Goal: Task Accomplishment & Management: Complete application form

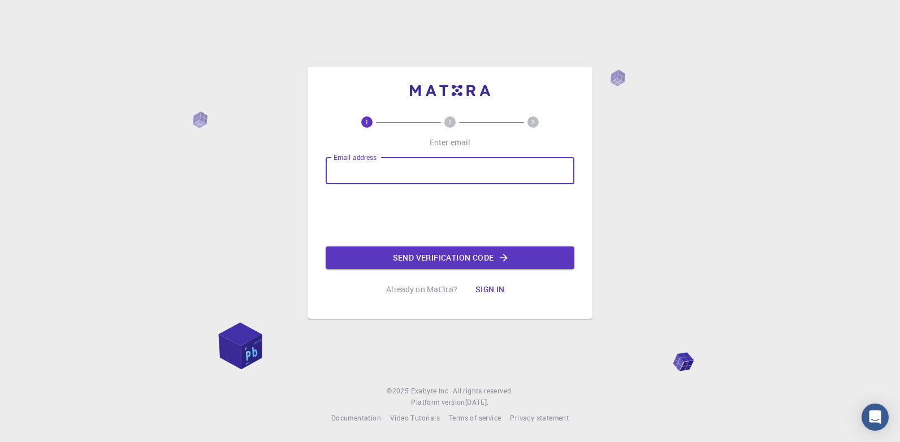
click at [434, 171] on input "Email address" at bounding box center [450, 170] width 249 height 27
type input "[EMAIL_ADDRESS][DOMAIN_NAME]"
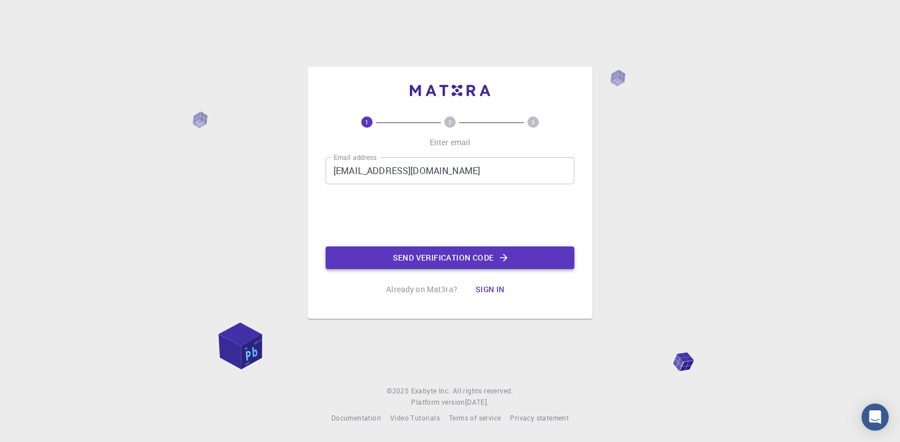
click at [494, 254] on button "Send verification code" at bounding box center [450, 257] width 249 height 23
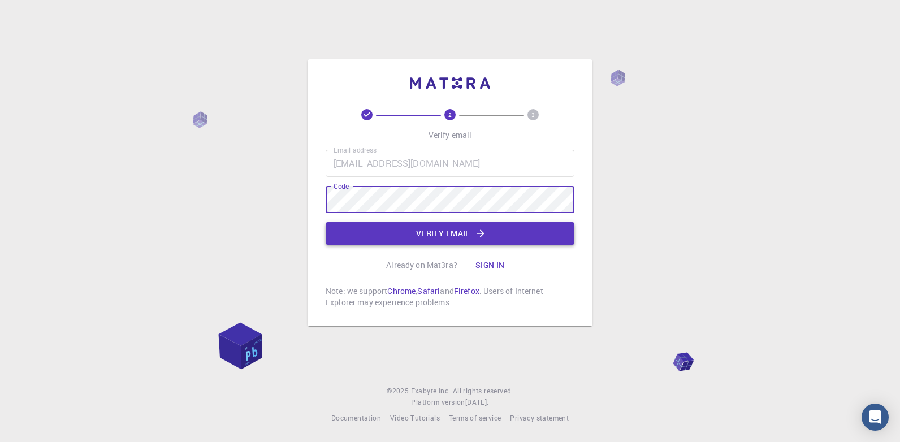
click at [475, 235] on icon "button" at bounding box center [480, 233] width 11 height 11
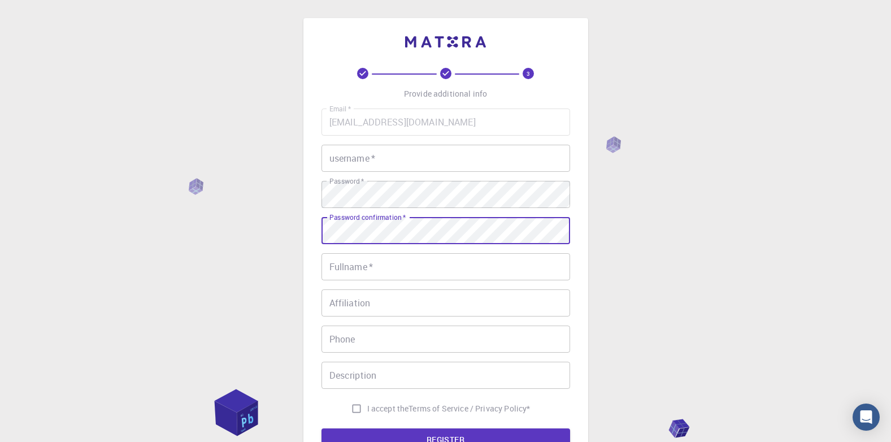
click at [401, 265] on input "Fullname   *" at bounding box center [446, 266] width 249 height 27
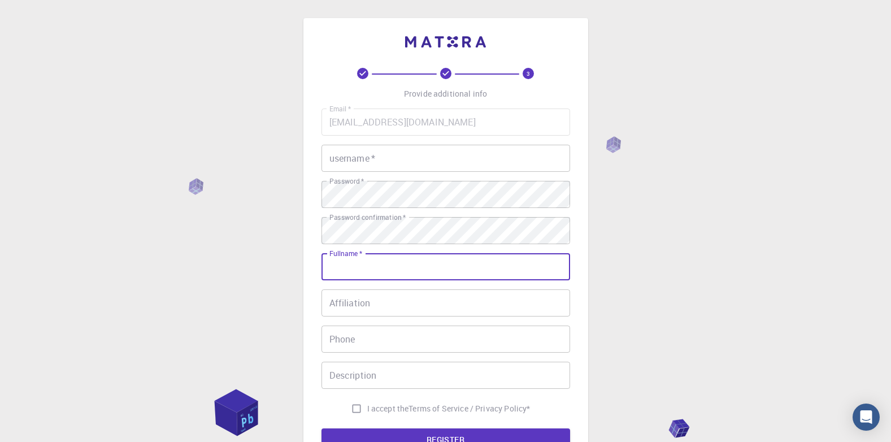
type input "[PERSON_NAME]"
type input "[PHONE_NUMBER]"
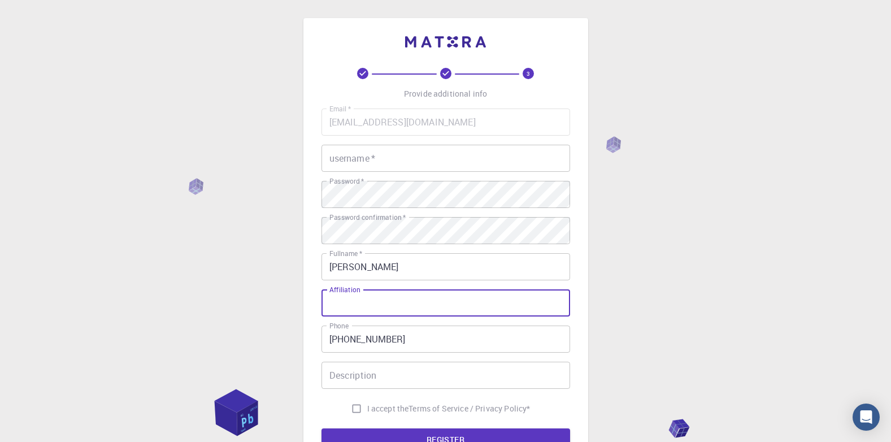
click at [398, 301] on input "Affiliation" at bounding box center [446, 302] width 249 height 27
type input "[GEOGRAPHIC_DATA]"
click at [380, 373] on input "Description" at bounding box center [446, 375] width 249 height 27
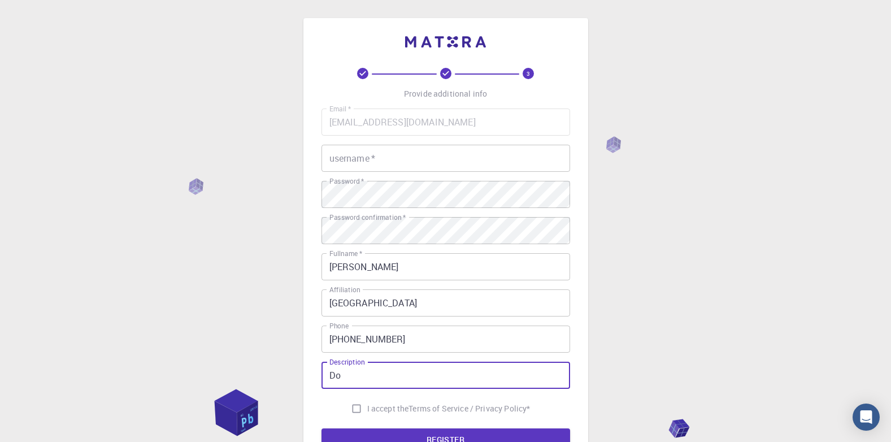
type input "D"
type input "PhD student"
click at [349, 411] on input "I accept the Terms of Service / Privacy Policy *" at bounding box center [356, 408] width 21 height 21
checkbox input "true"
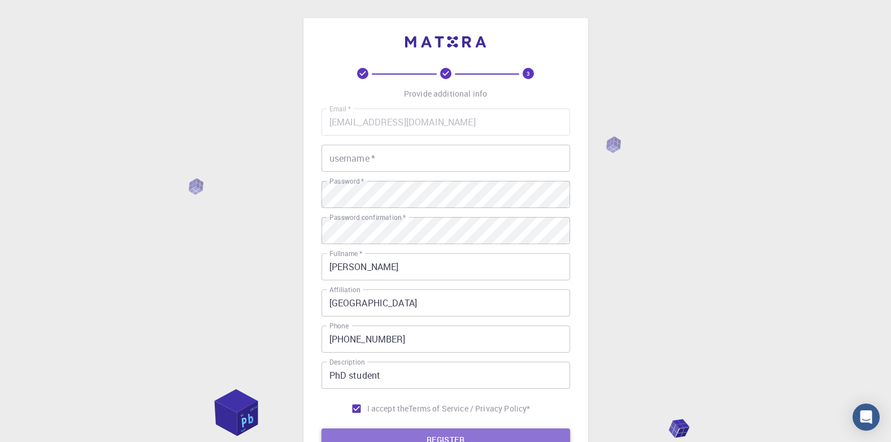
click at [360, 428] on button "REGISTER" at bounding box center [446, 439] width 249 height 23
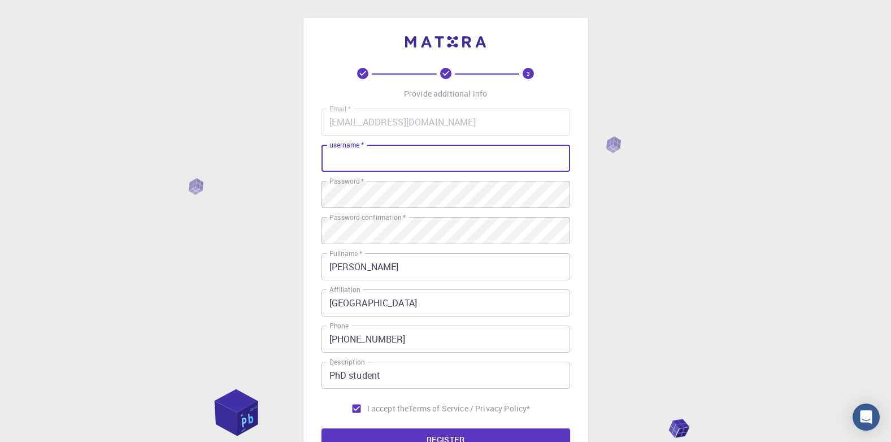
click at [392, 155] on input "username   *" at bounding box center [446, 158] width 249 height 27
click at [464, 430] on button "REGISTER" at bounding box center [446, 439] width 249 height 23
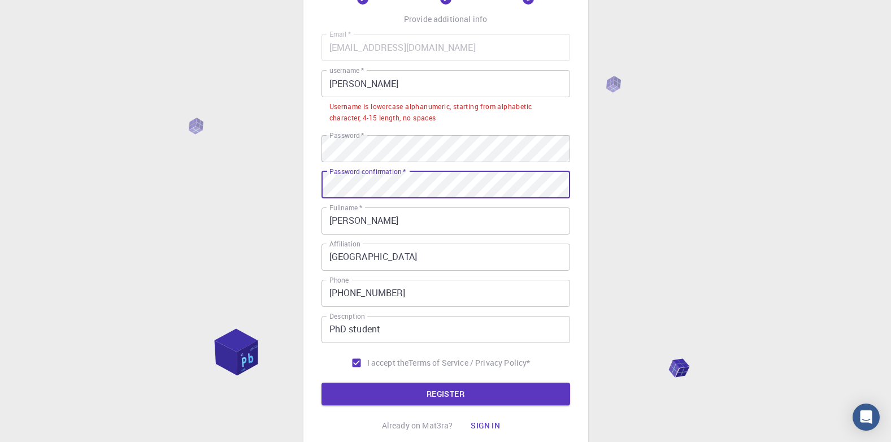
scroll to position [73, 0]
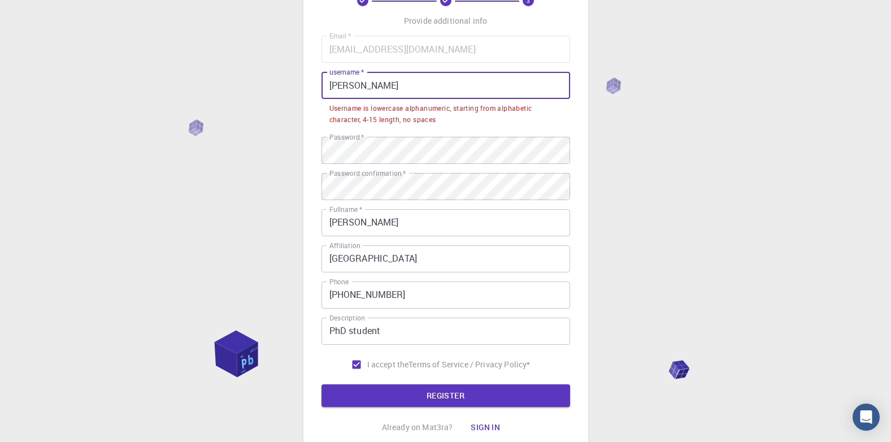
drag, startPoint x: 358, startPoint y: 82, endPoint x: 305, endPoint y: 79, distance: 52.6
click at [305, 79] on div "3 Provide additional info Email   * [EMAIL_ADDRESS][DOMAIN_NAME] Email   * user…" at bounding box center [446, 201] width 285 height 512
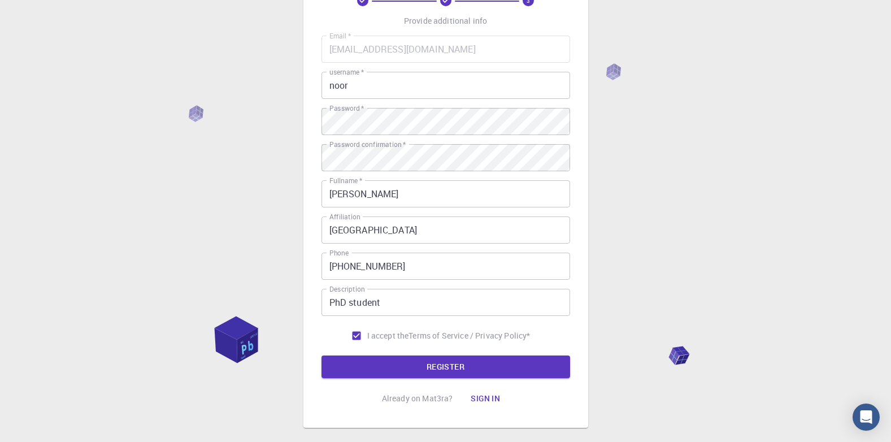
click at [765, 57] on div "3 Provide additional info Email   * [EMAIL_ADDRESS][DOMAIN_NAME] Email   * user…" at bounding box center [445, 214] width 891 height 575
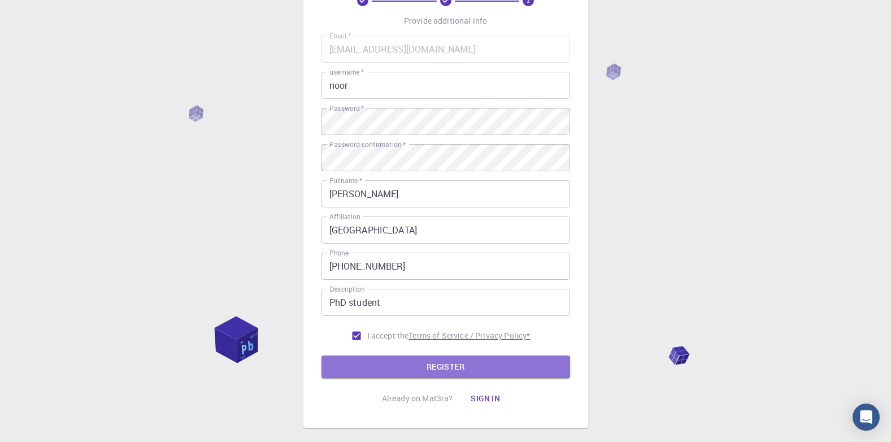
click at [430, 362] on button "REGISTER" at bounding box center [446, 367] width 249 height 23
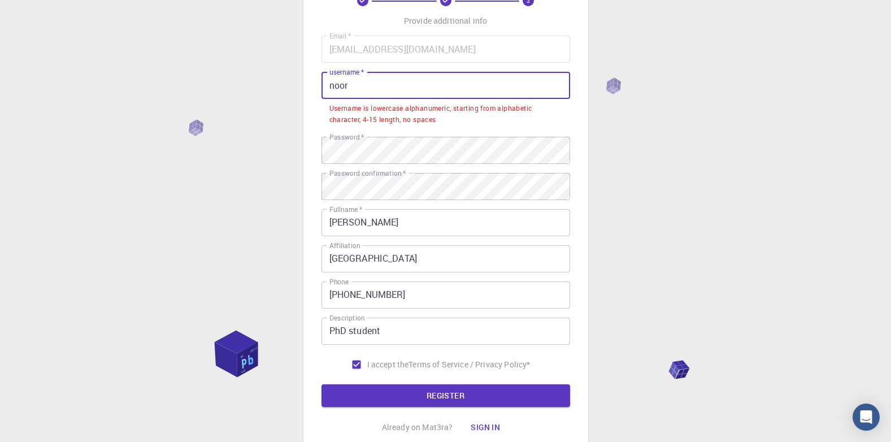
click at [359, 89] on input "noor" at bounding box center [446, 85] width 249 height 27
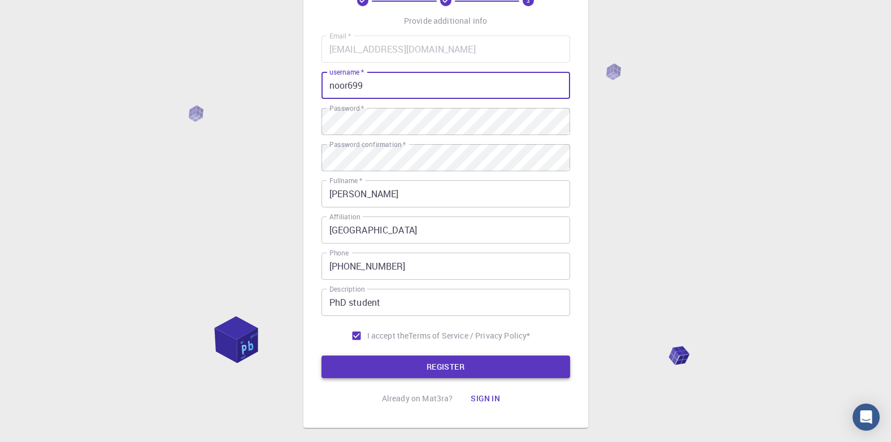
type input "noor699"
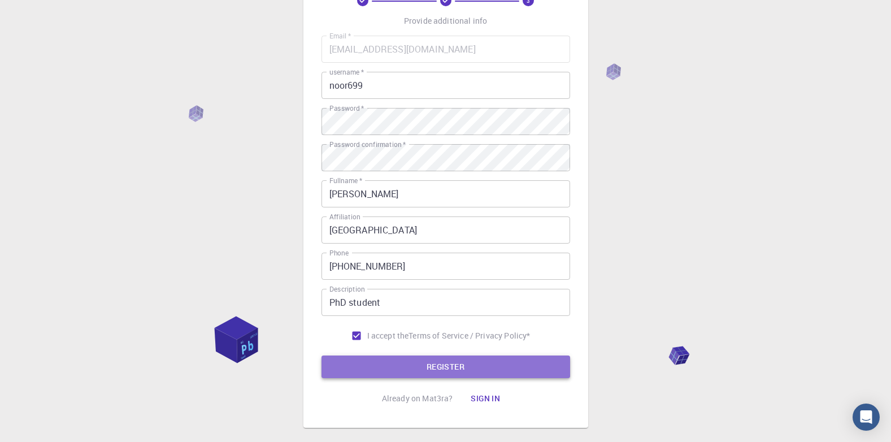
click at [452, 371] on button "REGISTER" at bounding box center [446, 367] width 249 height 23
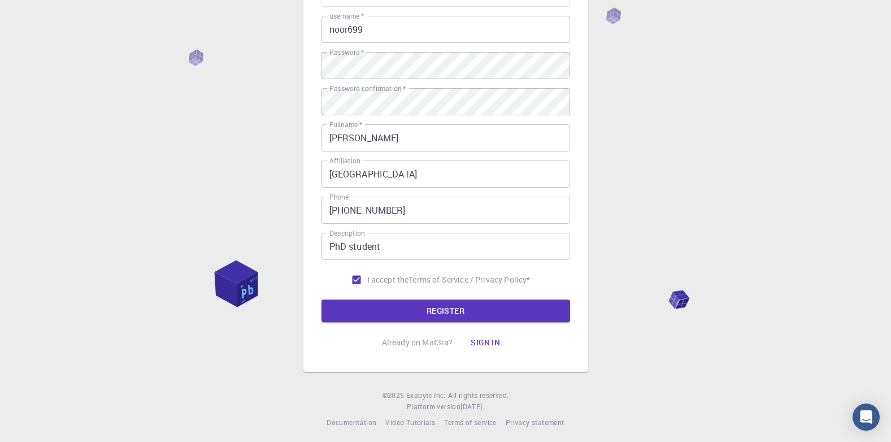
scroll to position [133, 0]
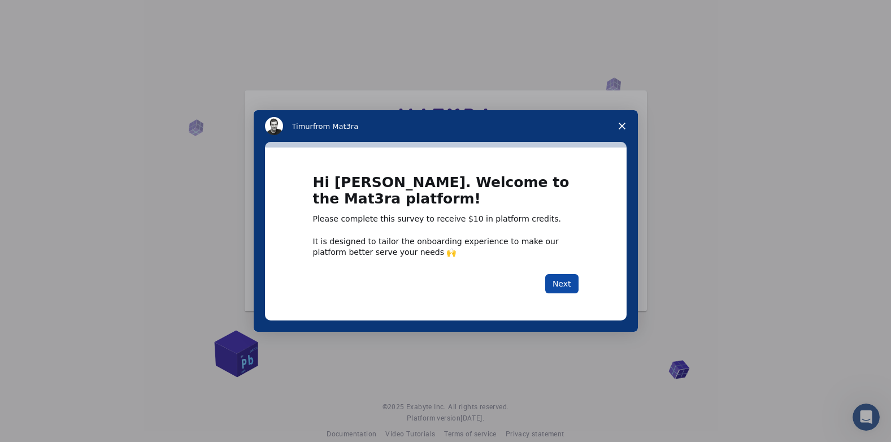
click at [560, 281] on button "Next" at bounding box center [561, 283] width 33 height 19
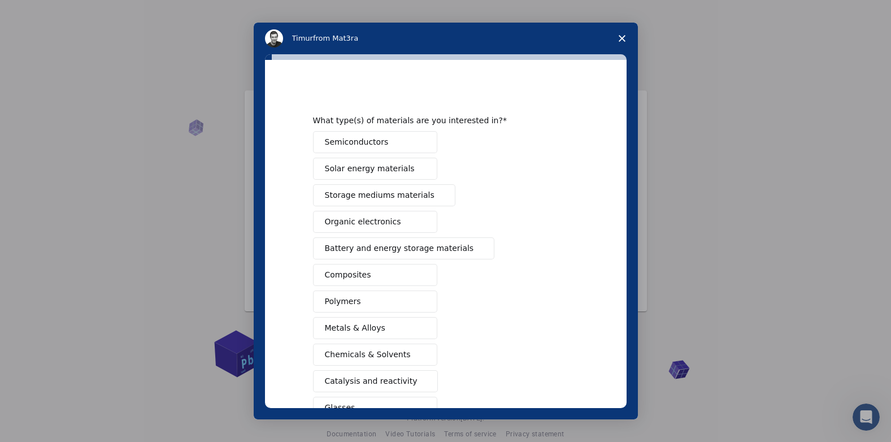
click at [393, 146] on button "Semiconductors" at bounding box center [375, 142] width 124 height 22
click at [361, 279] on span "Composites" at bounding box center [348, 275] width 46 height 12
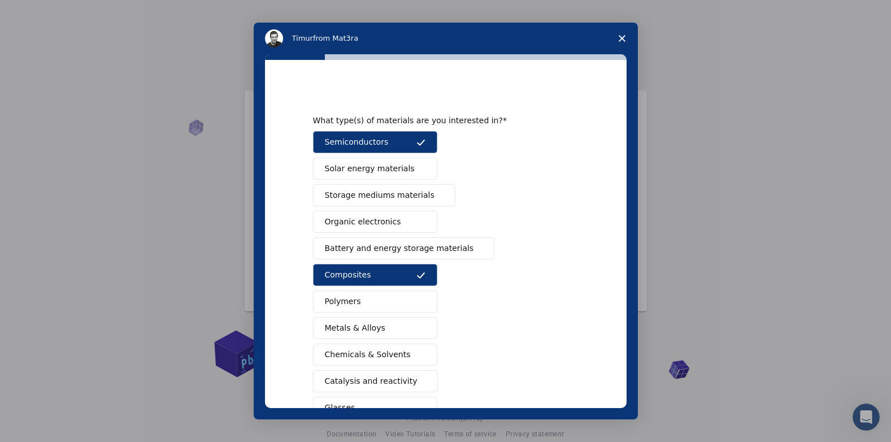
click at [359, 298] on button "Polymers" at bounding box center [375, 302] width 124 height 22
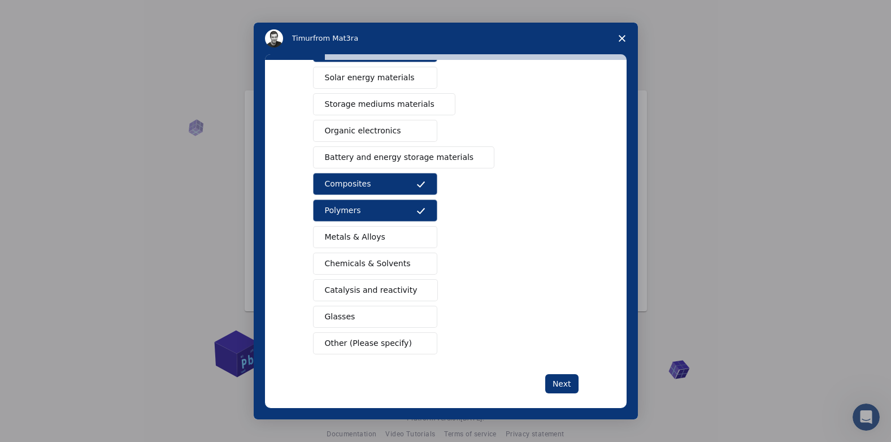
scroll to position [103, 0]
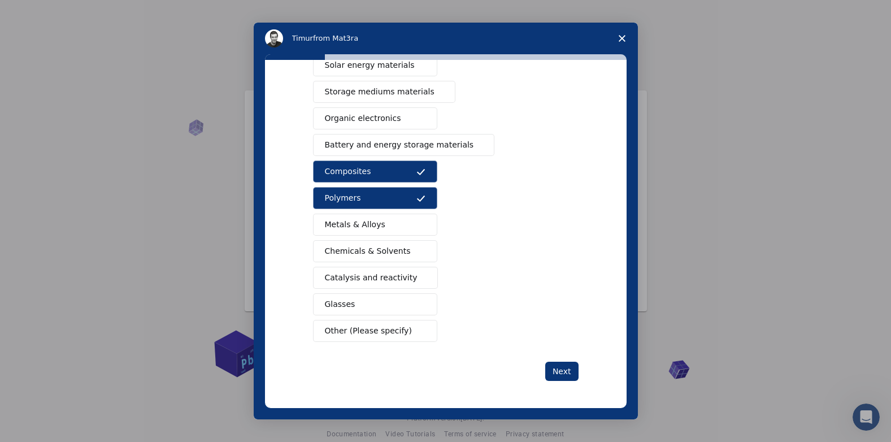
click at [379, 253] on span "Chemicals & Solvents" at bounding box center [368, 251] width 86 height 12
click at [389, 122] on button "Organic electronics" at bounding box center [375, 118] width 124 height 22
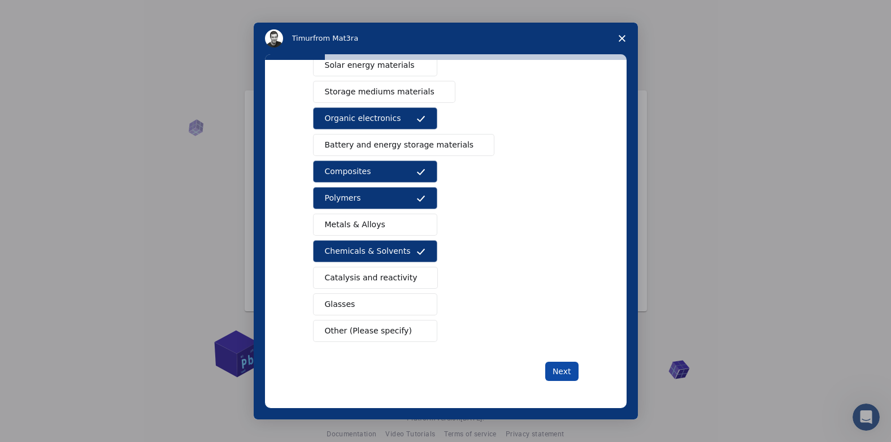
click at [552, 374] on button "Next" at bounding box center [561, 371] width 33 height 19
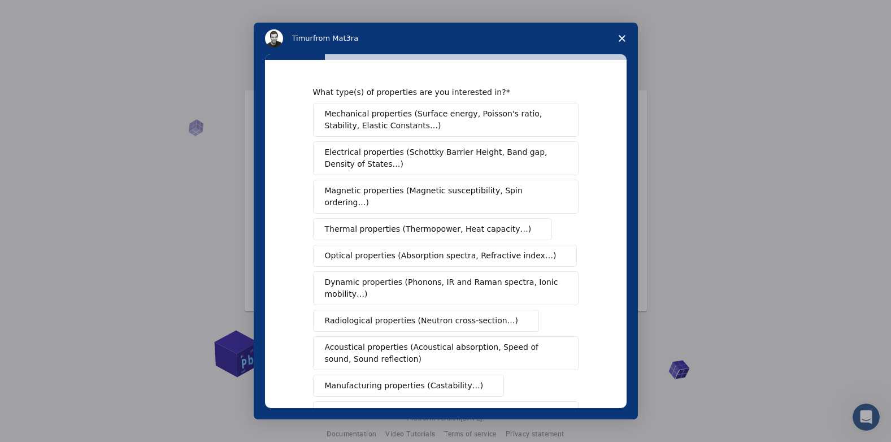
click at [540, 128] on span "Mechanical properties (Surface energy, Poisson's ratio, Stability, Elastic Cons…" at bounding box center [443, 120] width 236 height 24
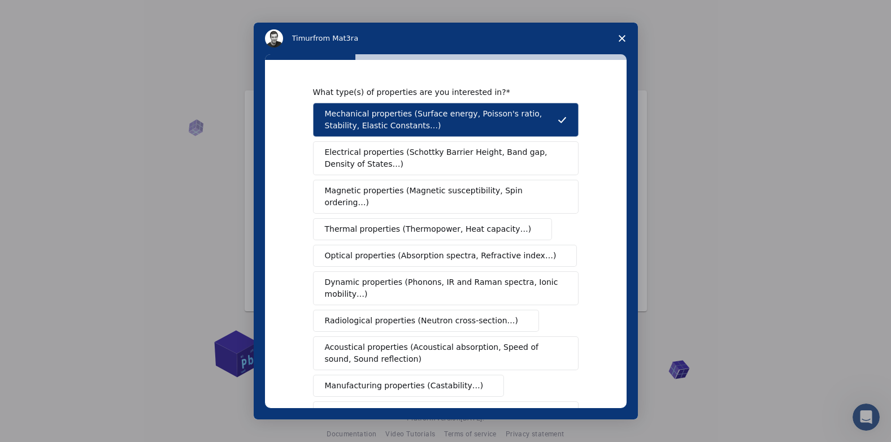
click at [506, 152] on span "Electrical properties (Schottky Barrier Height, Band gap, Density of States…)" at bounding box center [442, 158] width 235 height 24
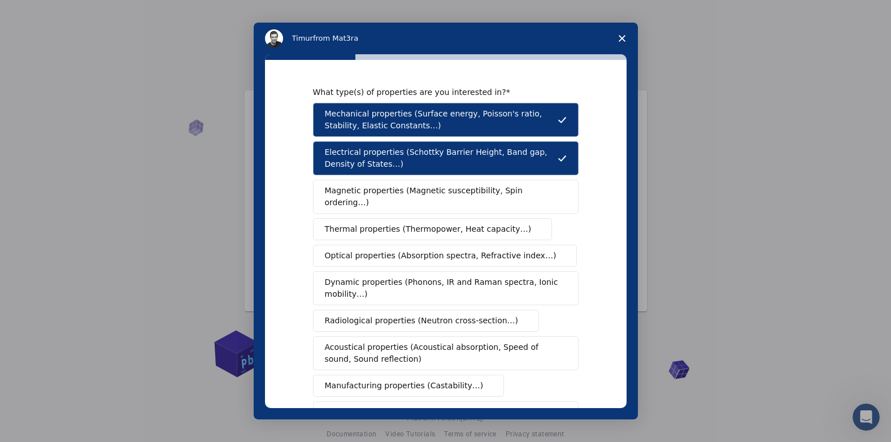
click at [474, 194] on span "Magnetic properties (Magnetic susceptibility, Spin ordering…)" at bounding box center [441, 197] width 233 height 24
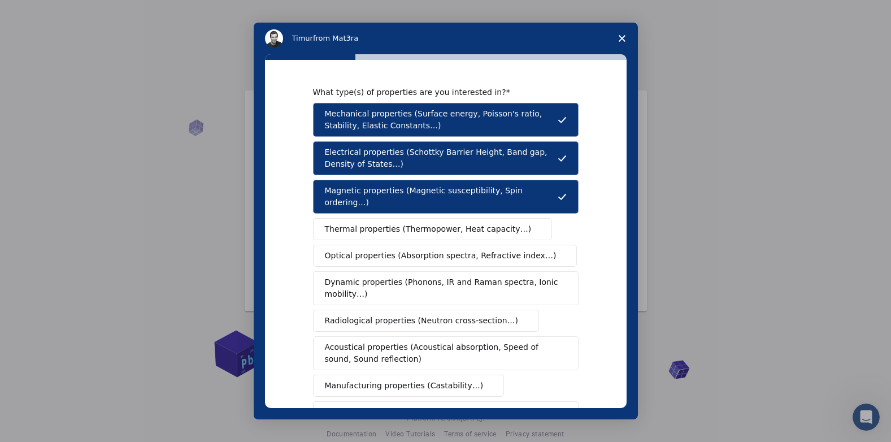
click at [463, 223] on span "Thermal properties (Thermopower, Heat capacity…)" at bounding box center [428, 229] width 207 height 12
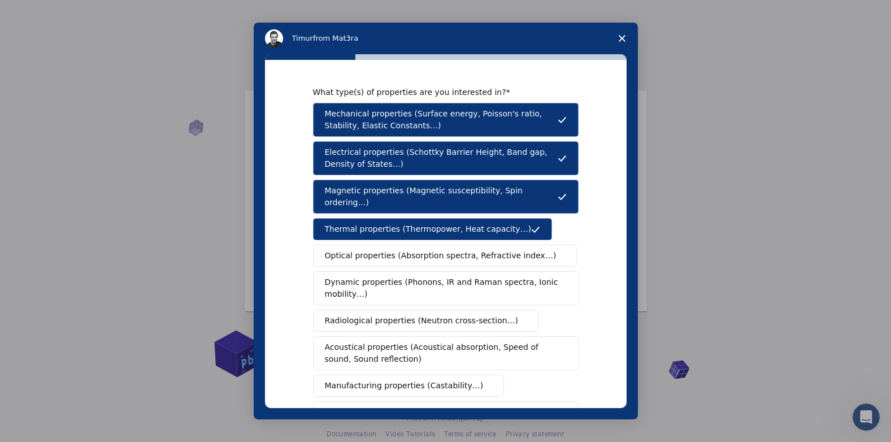
click at [440, 250] on span "Optical properties (Absorption spectra, Refractive index…)" at bounding box center [441, 256] width 232 height 12
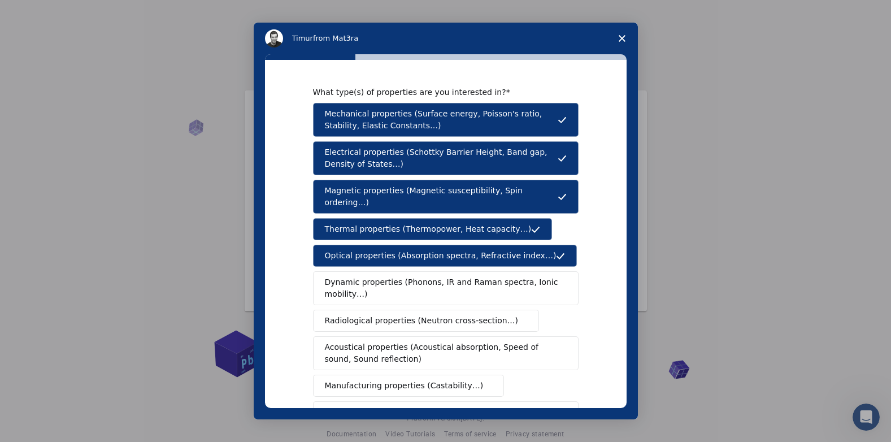
click at [434, 276] on span "Dynamic properties (Phonons, IR and Raman spectra, Ionic mobility…)" at bounding box center [442, 288] width 235 height 24
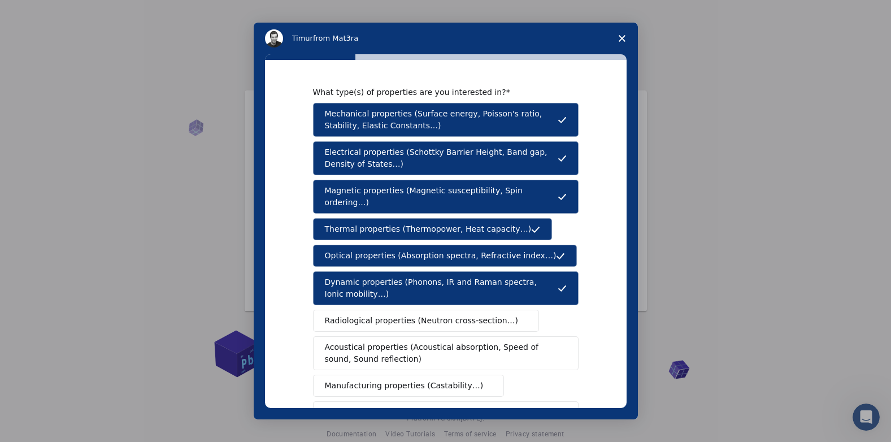
click at [425, 310] on button "Radiological properties (Neutron cross-section…)" at bounding box center [426, 321] width 227 height 22
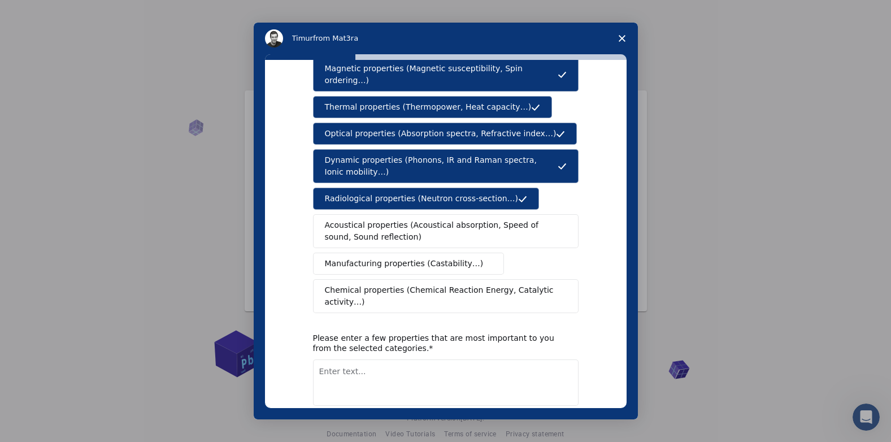
scroll to position [123, 0]
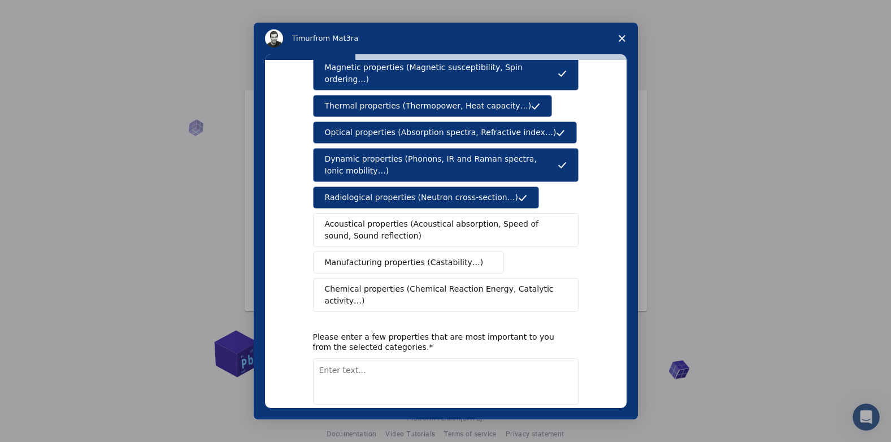
click at [453, 283] on span "Chemical properties (Chemical Reaction Energy, Catalytic activity…)" at bounding box center [442, 295] width 234 height 24
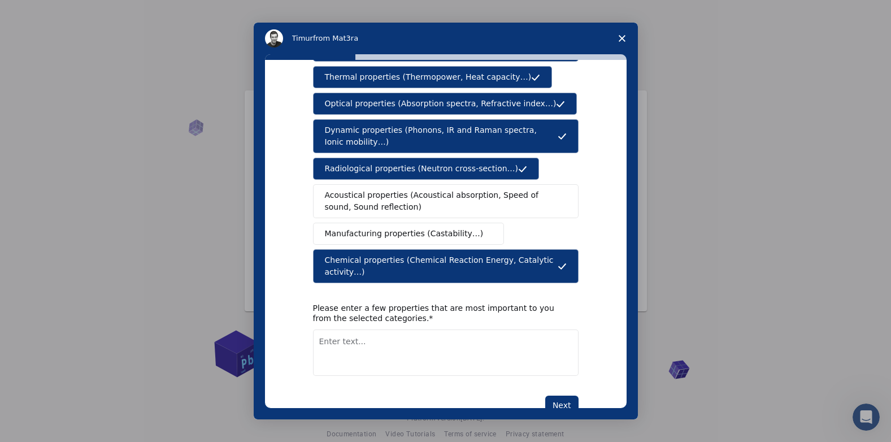
scroll to position [160, 0]
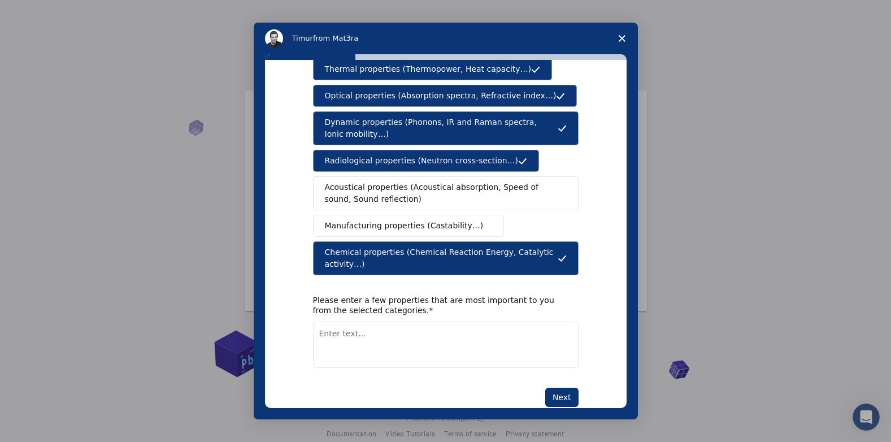
click at [479, 322] on textarea "Enter text..." at bounding box center [446, 345] width 266 height 46
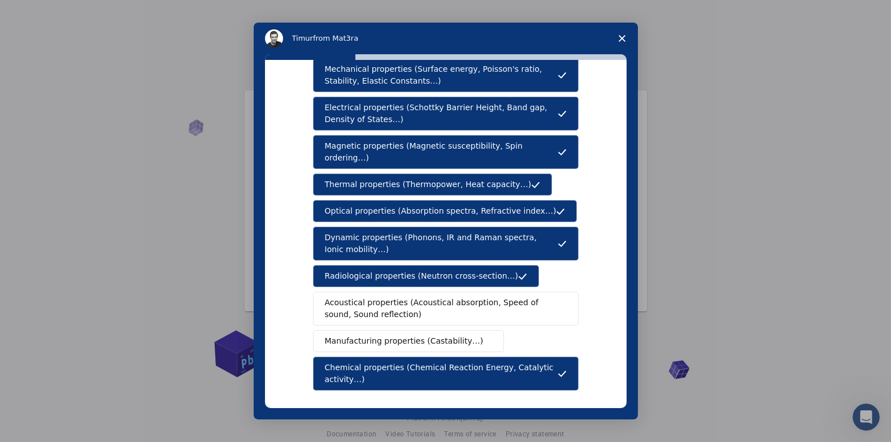
scroll to position [47, 0]
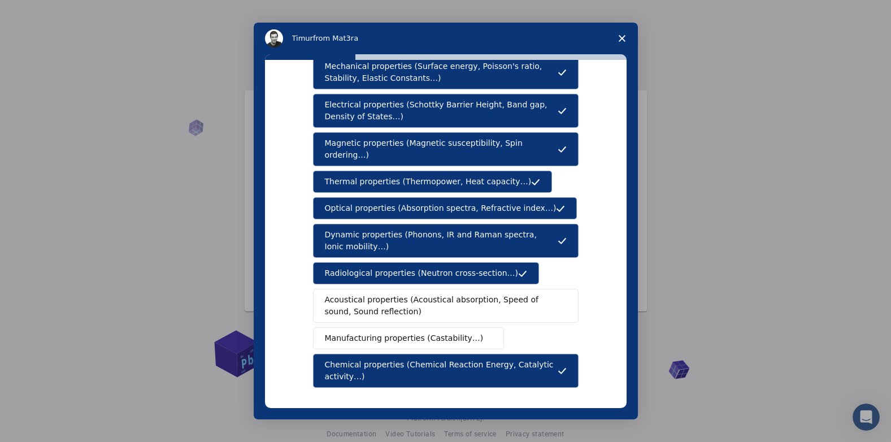
drag, startPoint x: 628, startPoint y: 242, endPoint x: 625, endPoint y: 227, distance: 15.0
click at [625, 227] on div "What type(s) of properties are you interested in? Mechanical properties (Surfac…" at bounding box center [446, 236] width 384 height 365
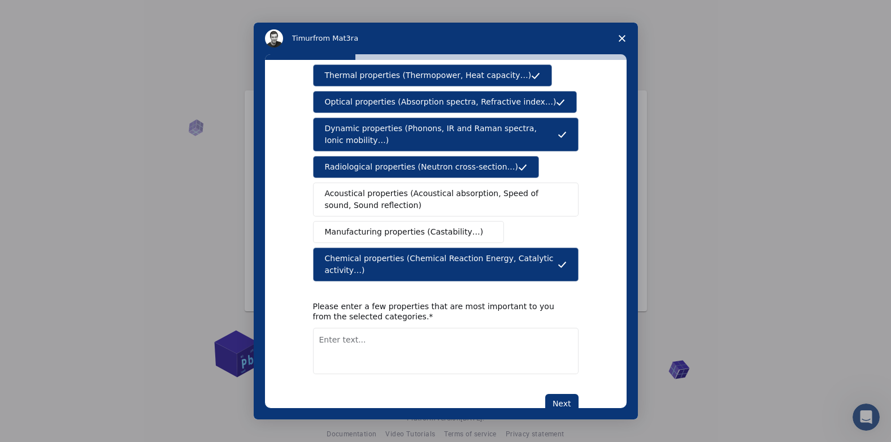
scroll to position [158, 0]
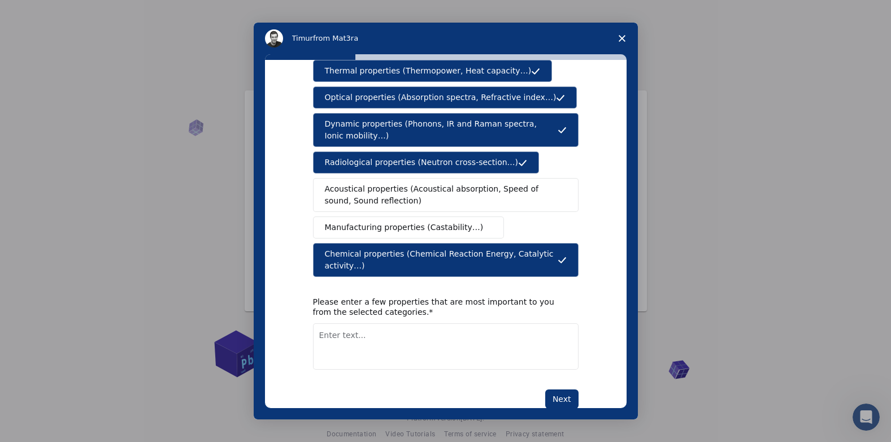
click at [423, 323] on textarea "Enter text..." at bounding box center [446, 346] width 266 height 46
type textarea "Thermal property"
click at [551, 389] on button "Next" at bounding box center [561, 398] width 33 height 19
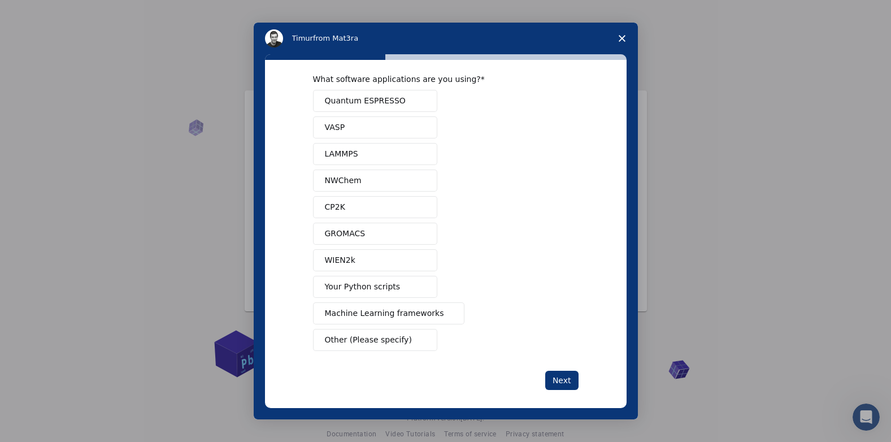
scroll to position [15, 0]
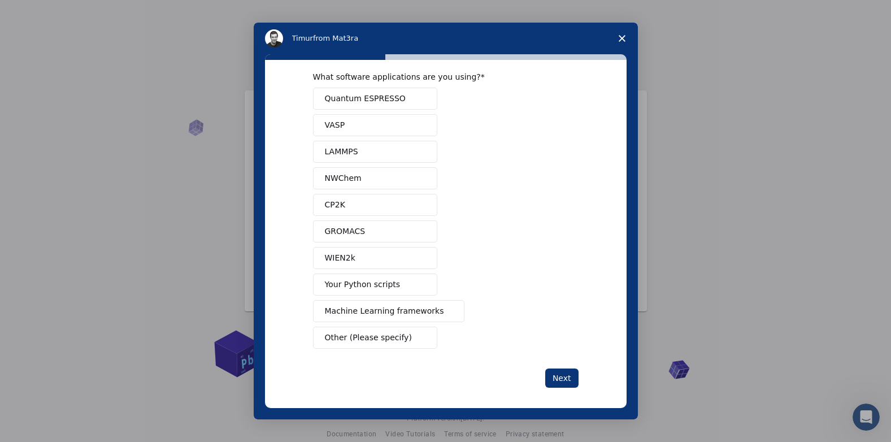
click at [376, 284] on span "Your Python scripts" at bounding box center [363, 285] width 76 height 12
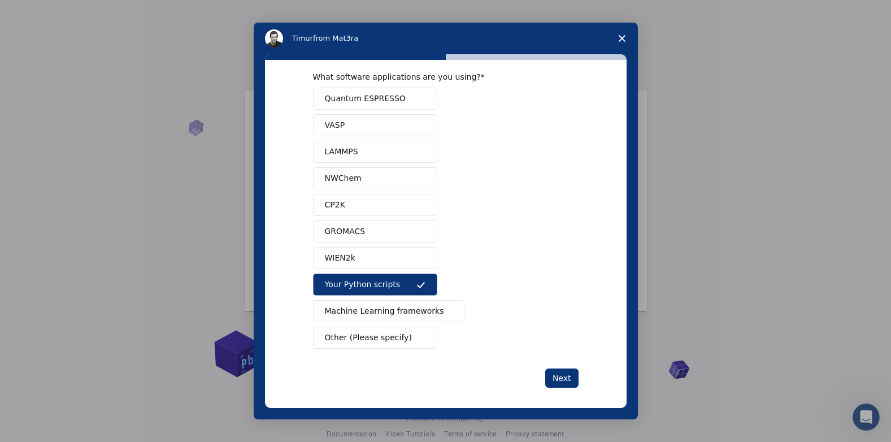
click at [353, 102] on span "Quantum ESPRESSO" at bounding box center [365, 99] width 81 height 12
click at [352, 120] on button "VASP" at bounding box center [375, 125] width 124 height 22
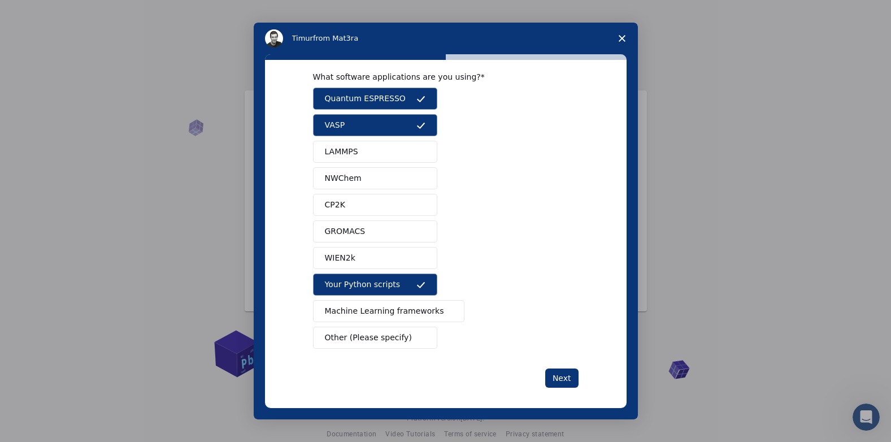
click at [346, 150] on span "LAMMPS" at bounding box center [341, 152] width 33 height 12
click at [345, 179] on span "NWChem" at bounding box center [343, 178] width 37 height 12
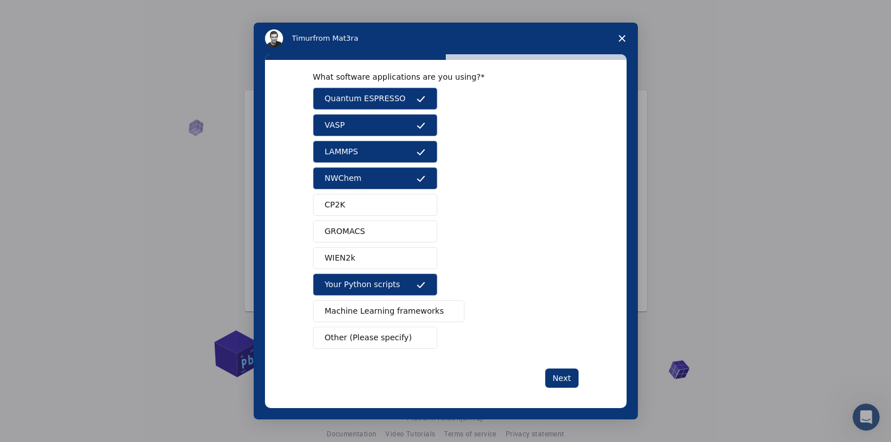
click at [345, 206] on button "CP2K" at bounding box center [375, 205] width 124 height 22
click at [345, 232] on span "GROMACS" at bounding box center [345, 232] width 41 height 12
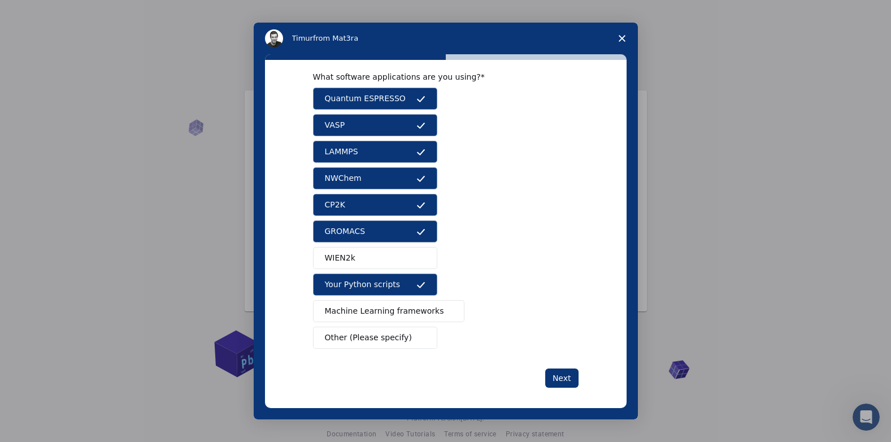
click at [348, 258] on span "WIEN2k" at bounding box center [340, 258] width 31 height 12
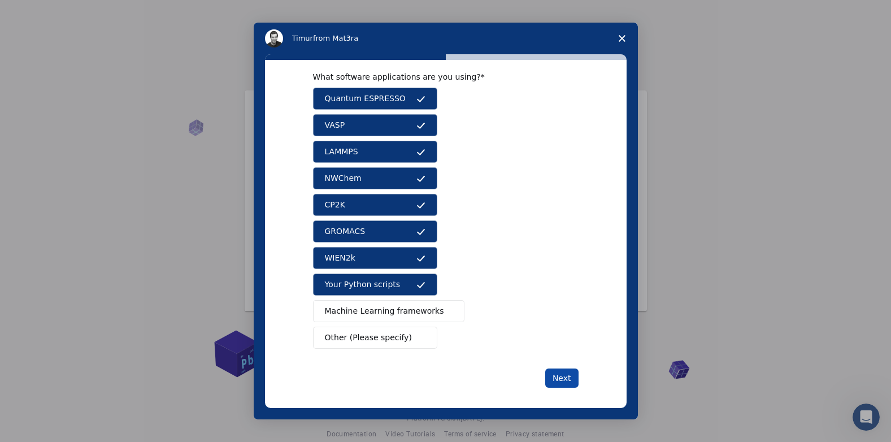
click at [570, 376] on button "Next" at bounding box center [561, 378] width 33 height 19
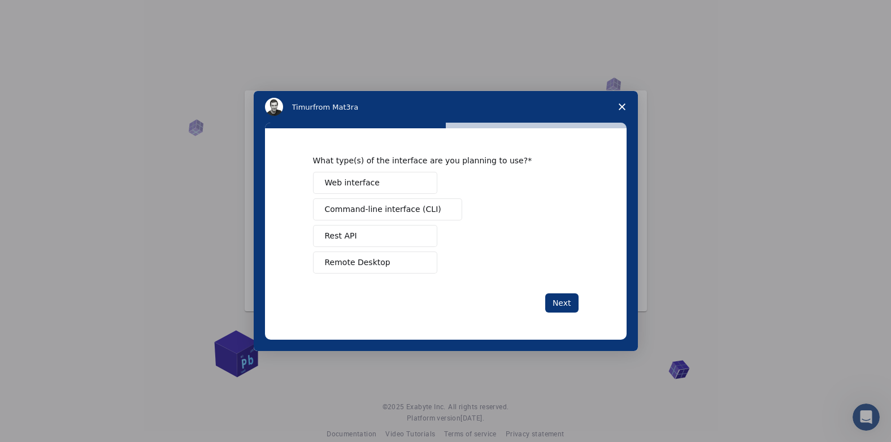
scroll to position [0, 0]
click at [398, 182] on button "Web interface" at bounding box center [375, 183] width 124 height 22
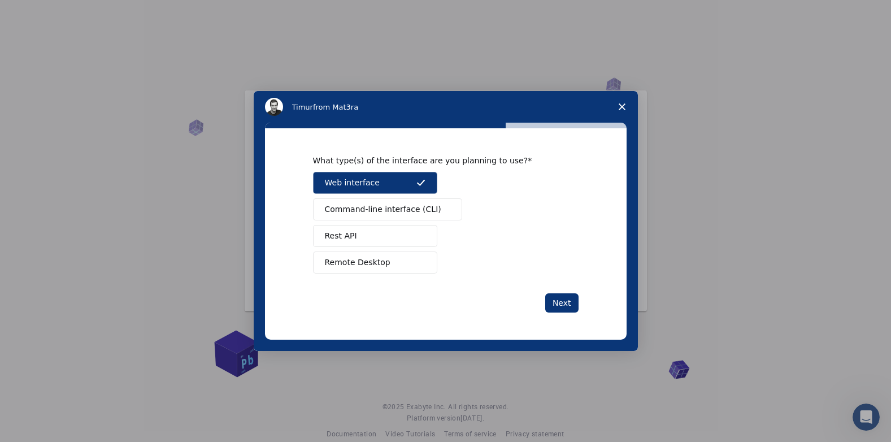
click at [398, 207] on span "Command-line interface (CLI)" at bounding box center [383, 209] width 116 height 12
click at [393, 228] on button "Rest API" at bounding box center [375, 236] width 124 height 22
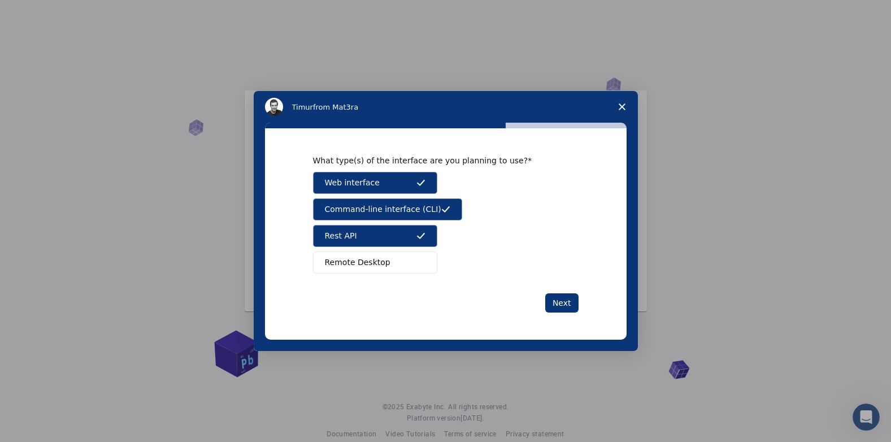
click at [391, 257] on button "Remote Desktop" at bounding box center [375, 263] width 124 height 22
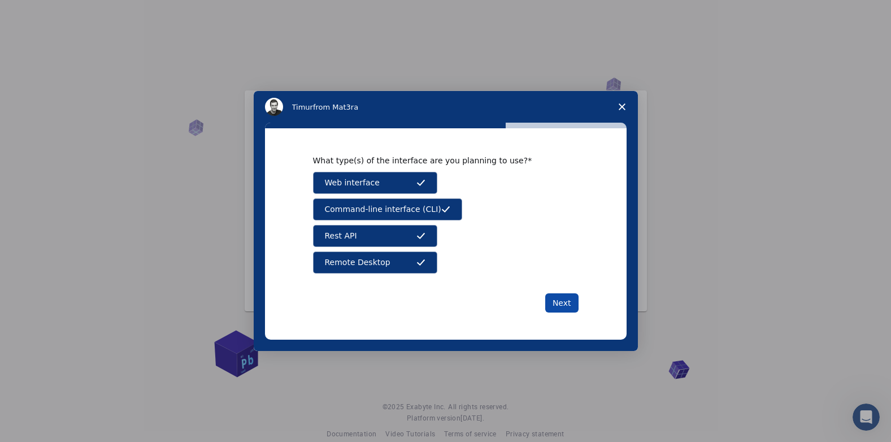
click at [567, 303] on button "Next" at bounding box center [561, 302] width 33 height 19
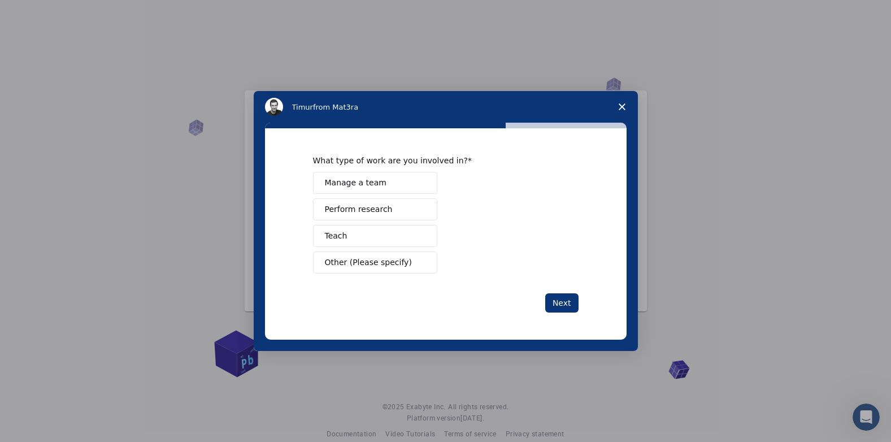
click at [413, 183] on button "Manage a team" at bounding box center [375, 183] width 124 height 22
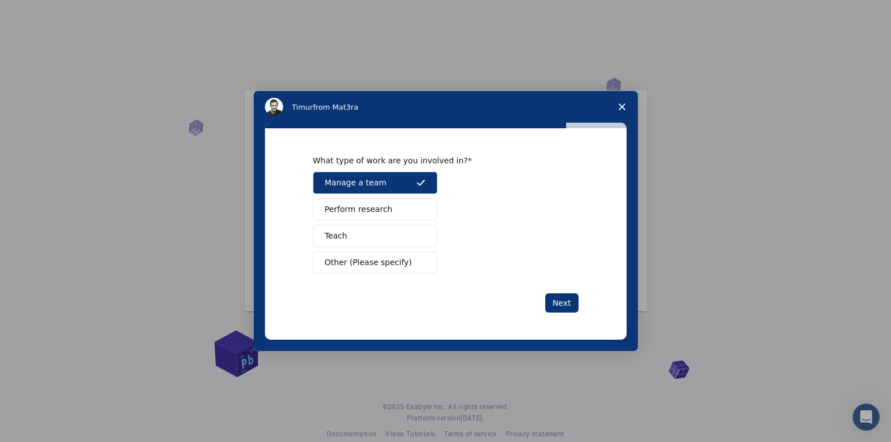
click at [407, 210] on button "Perform research" at bounding box center [375, 209] width 124 height 22
click at [380, 240] on button "Teach" at bounding box center [375, 236] width 124 height 22
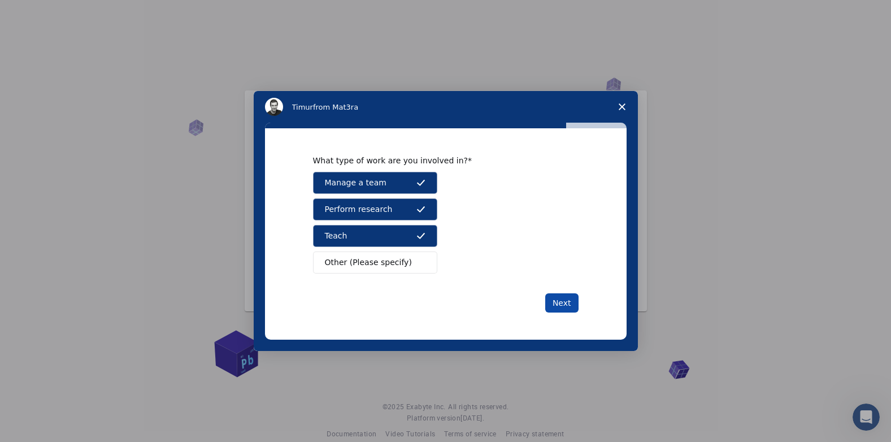
click at [564, 309] on button "Next" at bounding box center [561, 302] width 33 height 19
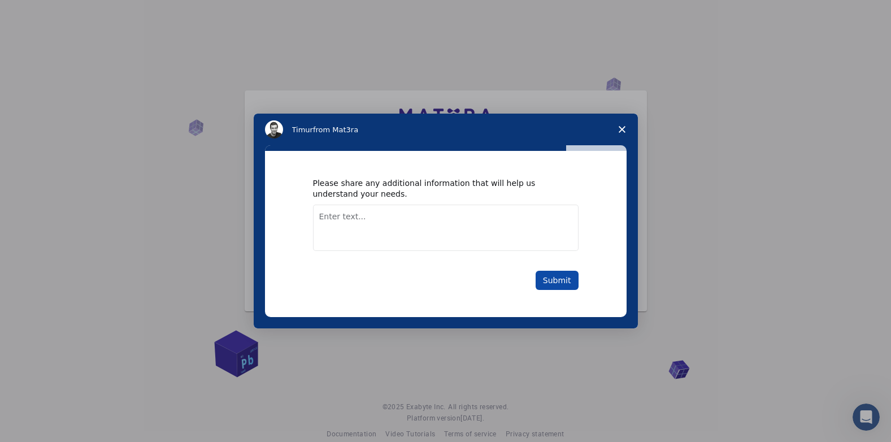
click at [556, 284] on button "Submit" at bounding box center [557, 280] width 43 height 19
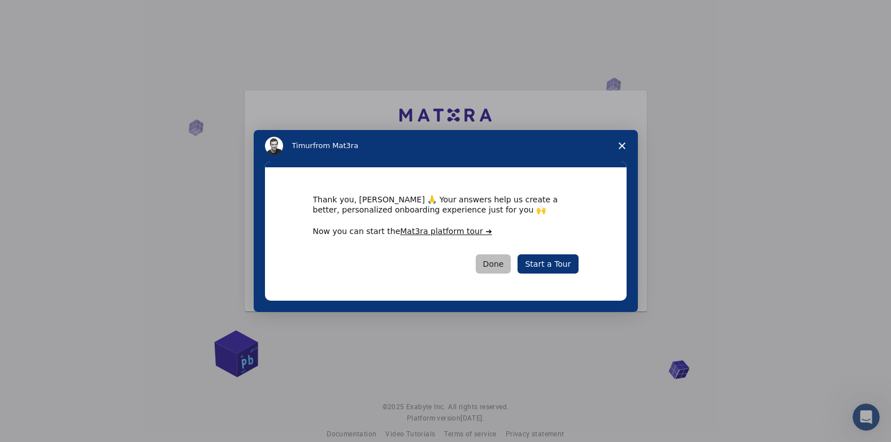
click at [503, 262] on button "Done" at bounding box center [494, 263] width 36 height 19
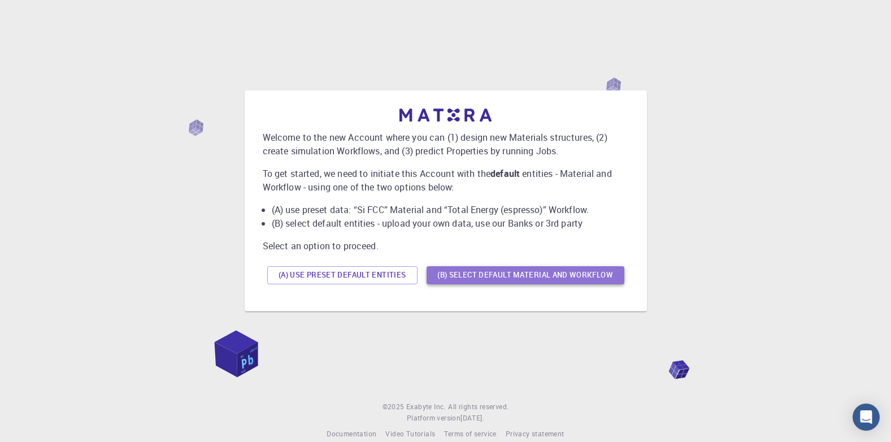
click at [516, 271] on button "(B) Select default material and workflow" at bounding box center [526, 275] width 198 height 18
